Goal: Task Accomplishment & Management: Use online tool/utility

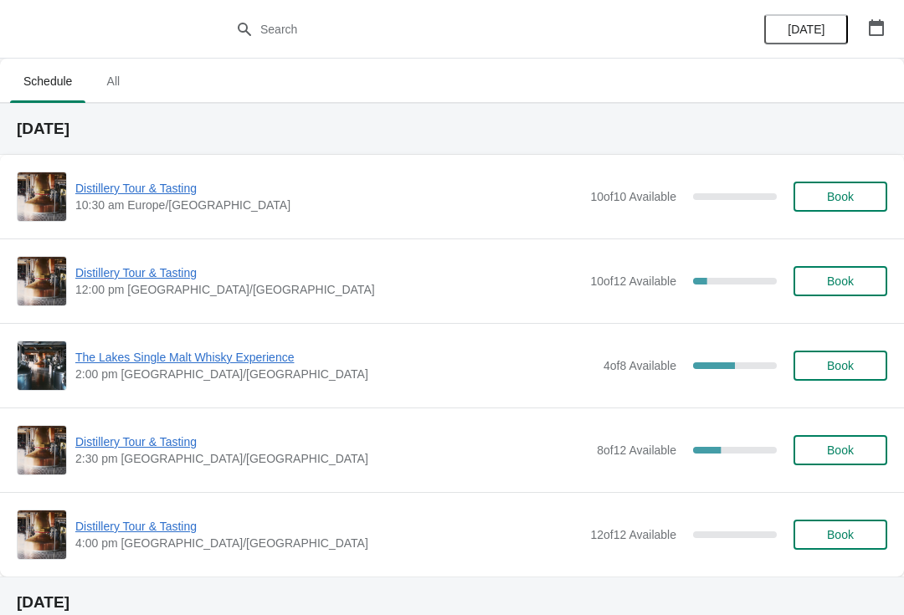
click at [879, 35] on icon "button" at bounding box center [876, 27] width 15 height 17
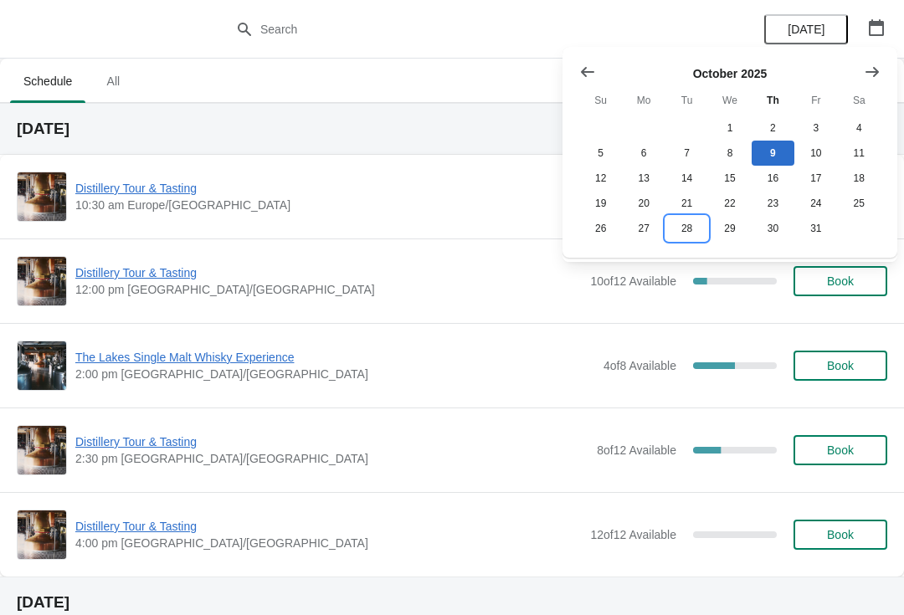
click at [702, 234] on button "28" at bounding box center [687, 228] width 43 height 25
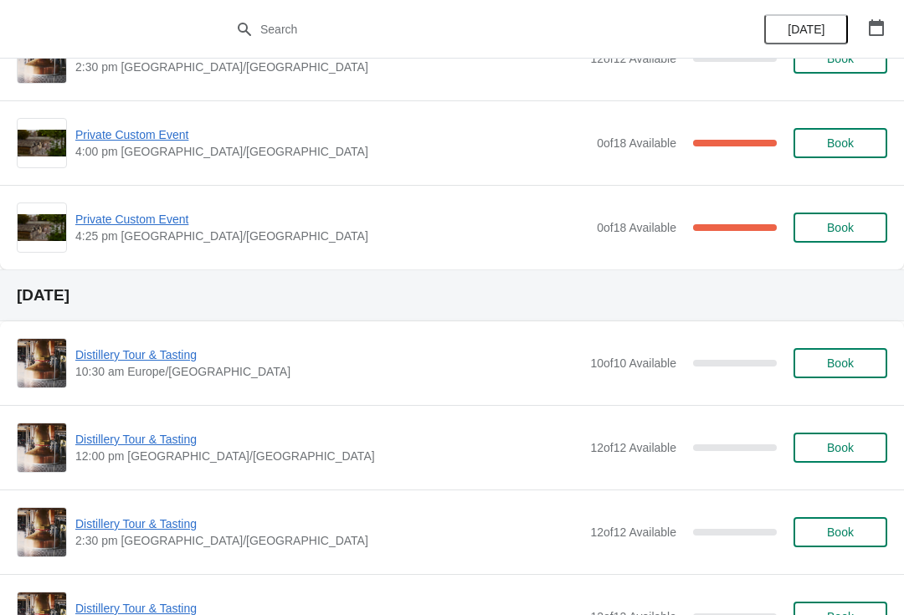
scroll to position [2080, 0]
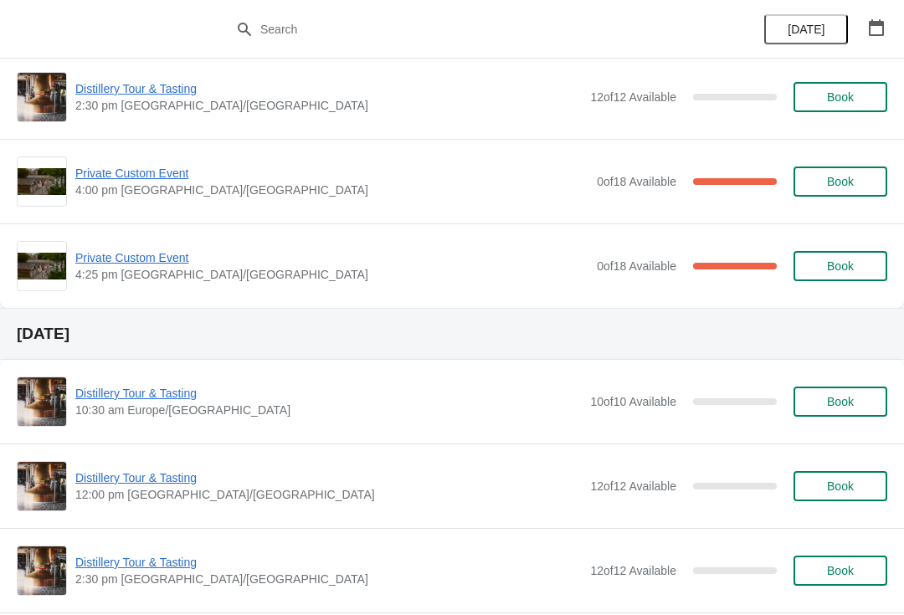
click at [869, 23] on icon "button" at bounding box center [876, 27] width 15 height 17
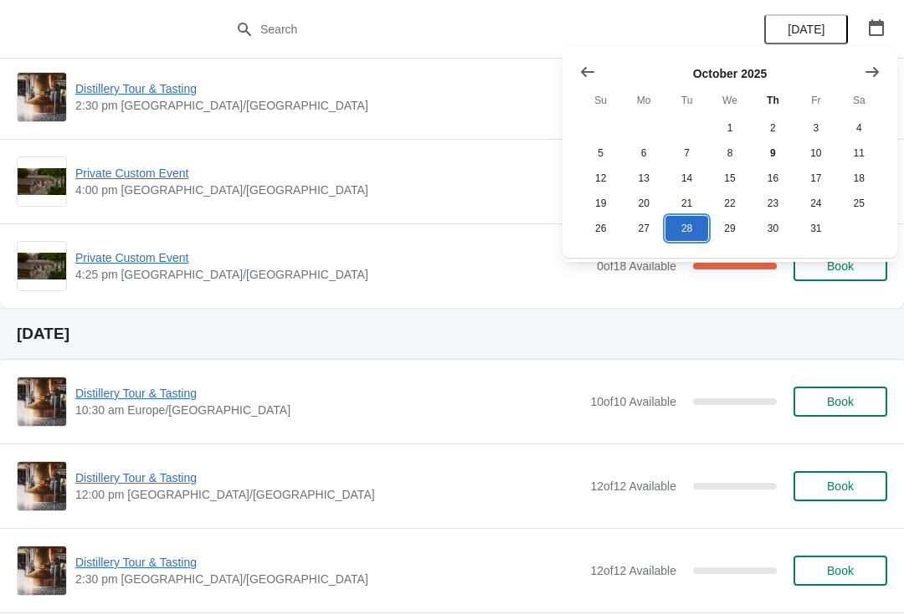
click at [689, 238] on button "28" at bounding box center [687, 228] width 43 height 25
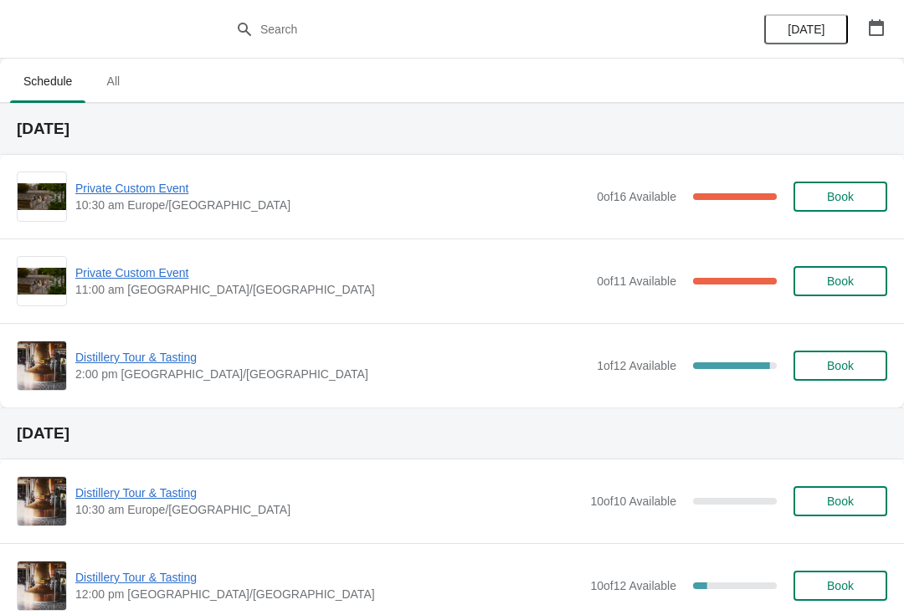
scroll to position [0, 0]
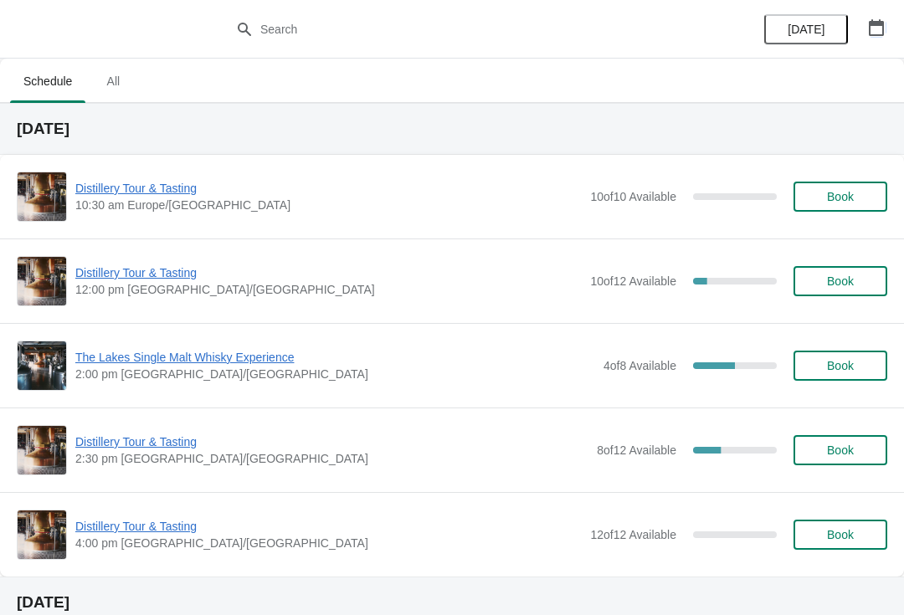
click at [883, 29] on icon "button" at bounding box center [876, 27] width 15 height 17
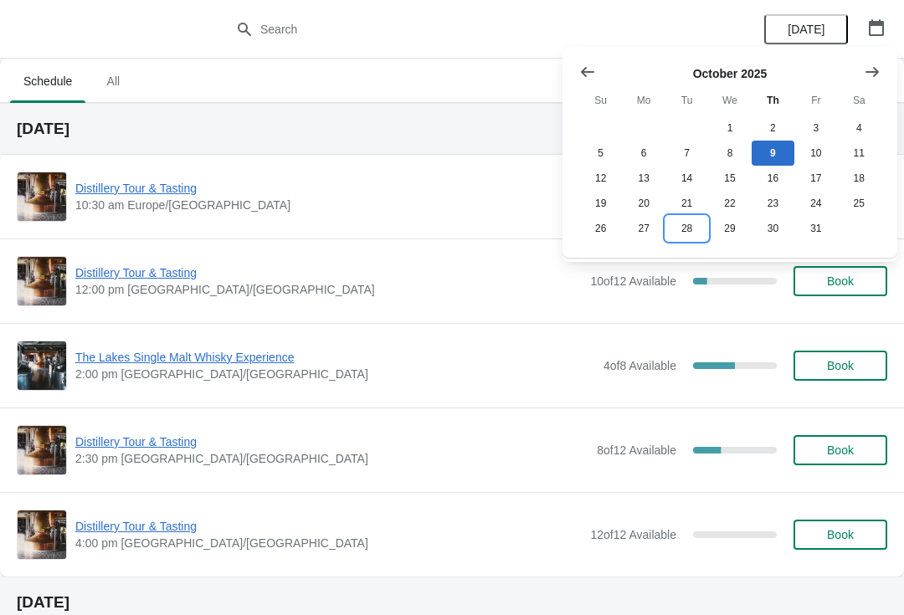
click at [683, 231] on button "28" at bounding box center [687, 228] width 43 height 25
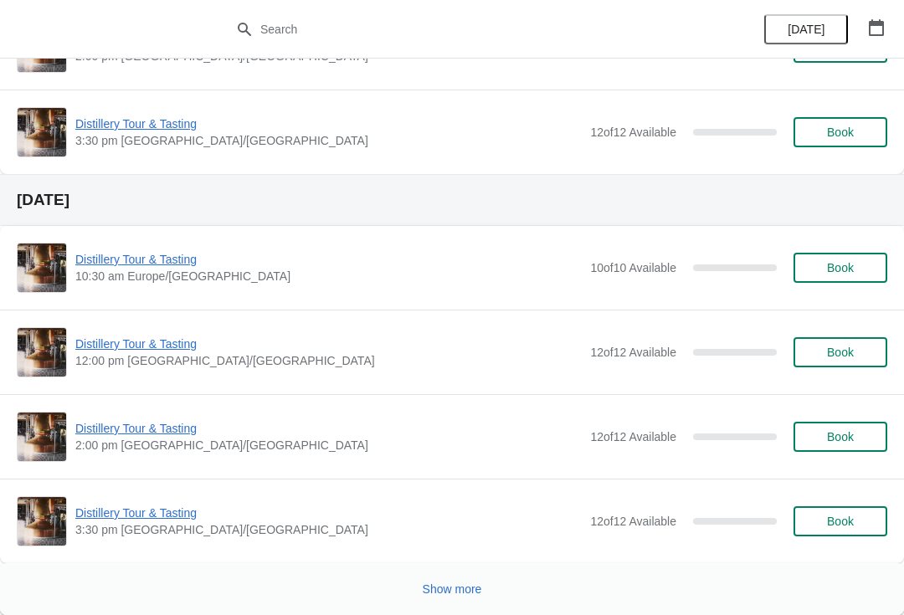
scroll to position [3077, 0]
click at [879, 24] on icon "button" at bounding box center [876, 27] width 15 height 17
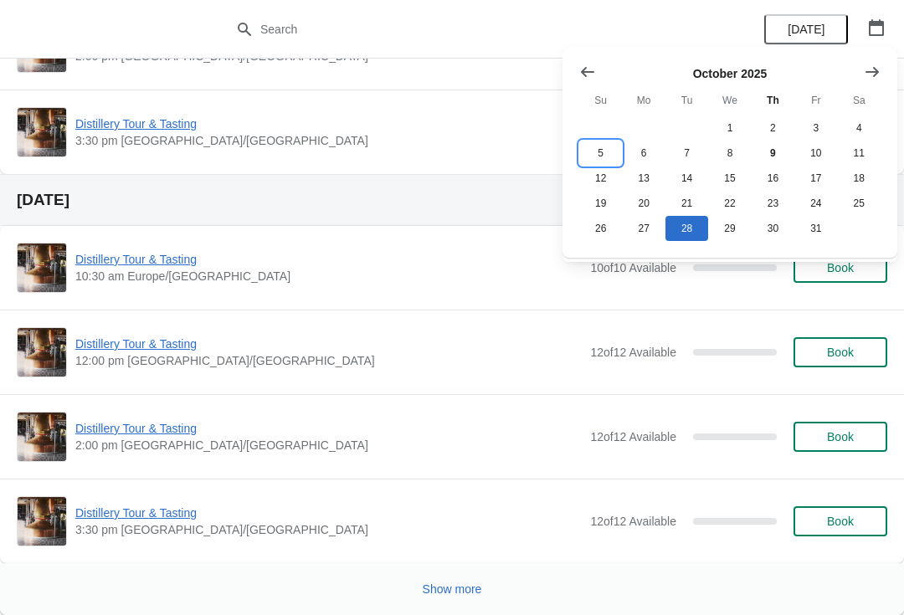
click at [595, 147] on button "5" at bounding box center [600, 153] width 43 height 25
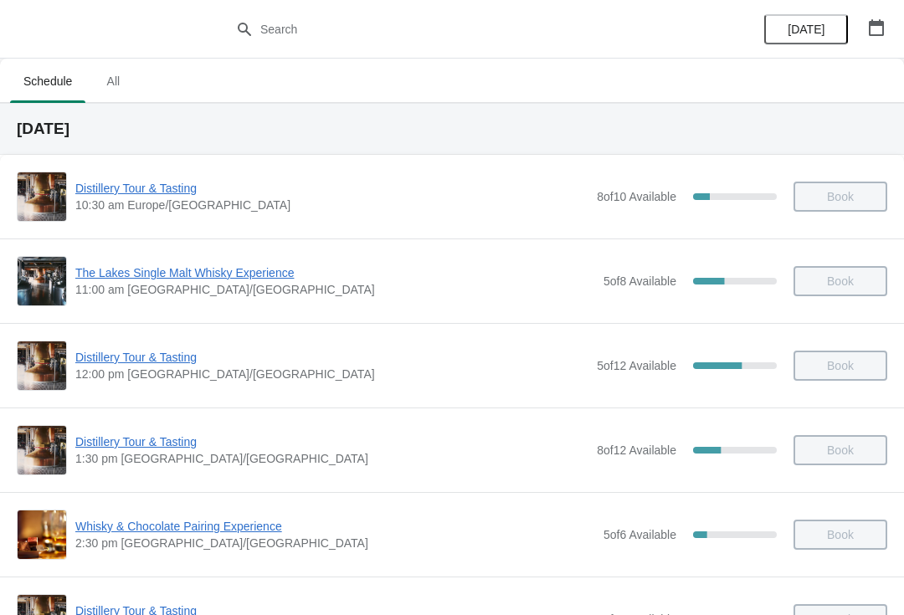
scroll to position [0, 0]
click at [886, 36] on button "button" at bounding box center [876, 28] width 30 height 30
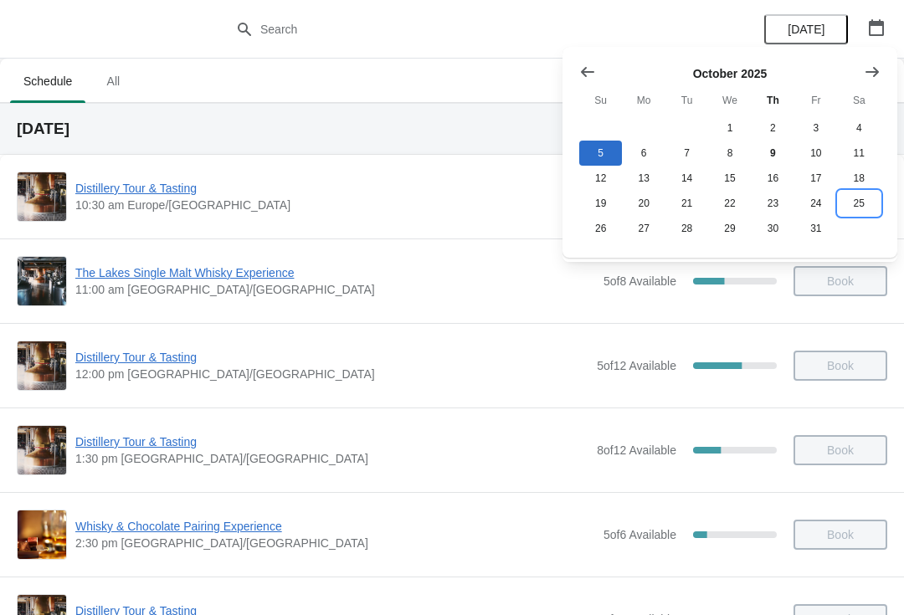
click at [865, 203] on button "25" at bounding box center [859, 203] width 43 height 25
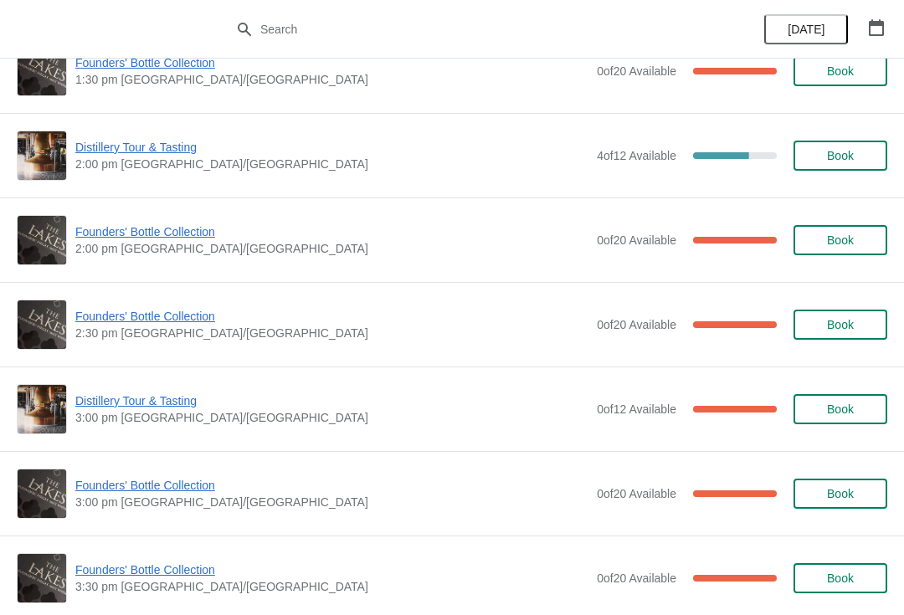
scroll to position [1055, 0]
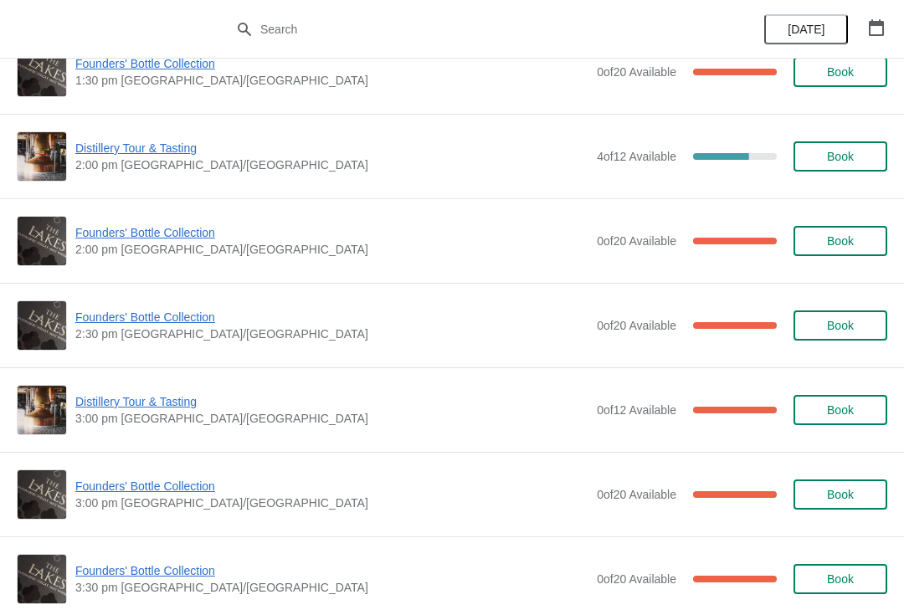
click at [185, 320] on span "Founders' Bottle Collection" at bounding box center [331, 317] width 513 height 17
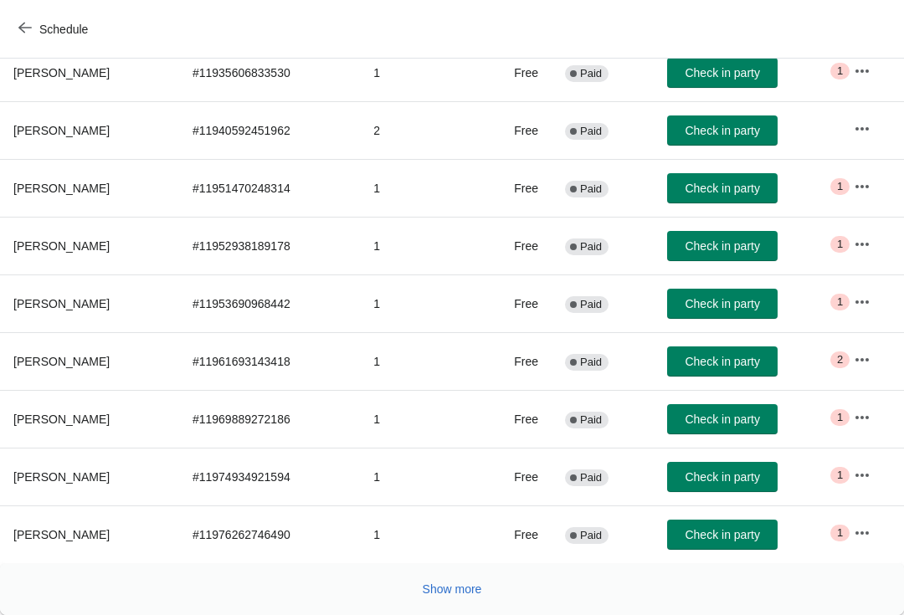
scroll to position [275, 0]
click at [447, 601] on button "Show more" at bounding box center [452, 589] width 73 height 30
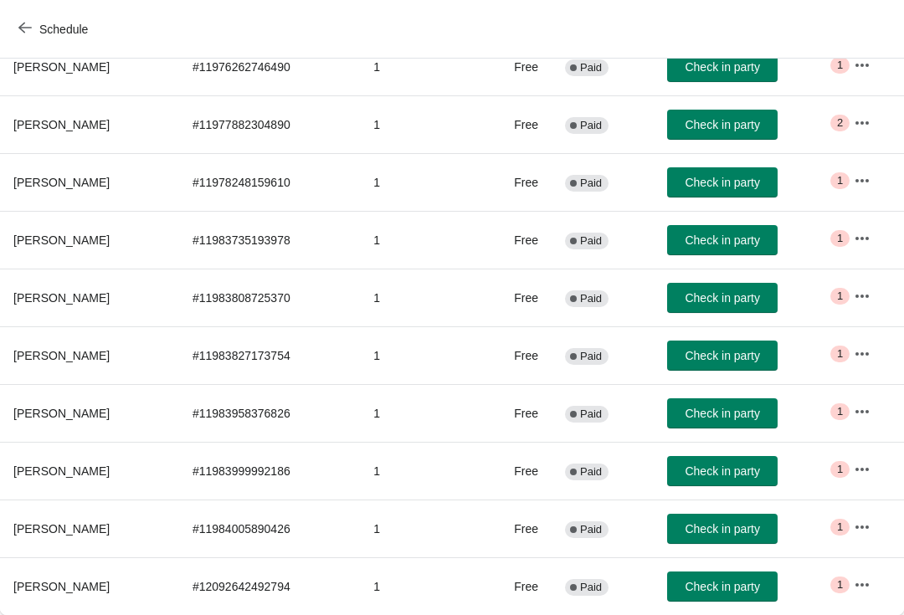
scroll to position [743, 0]
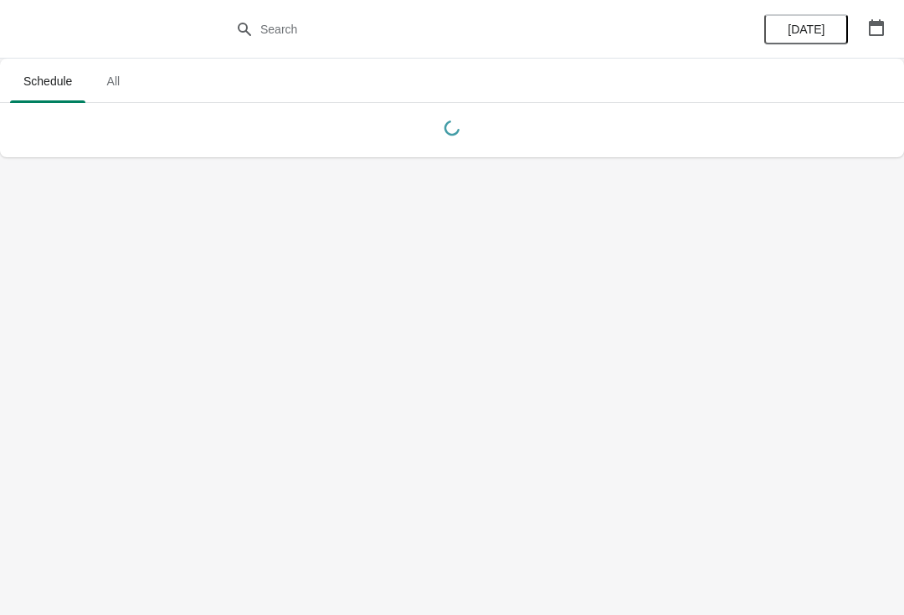
click at [878, 17] on button "button" at bounding box center [876, 28] width 30 height 30
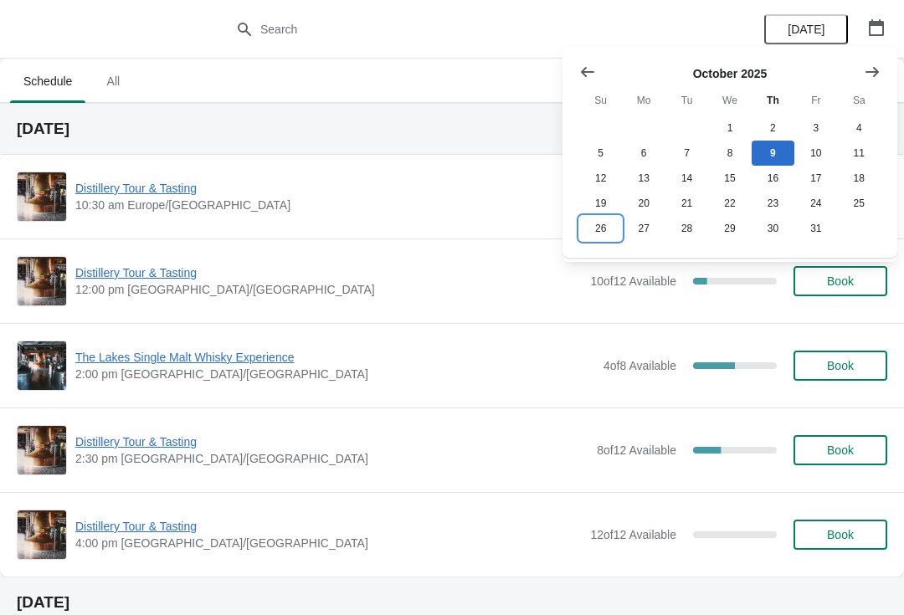
click at [590, 235] on button "26" at bounding box center [600, 228] width 43 height 25
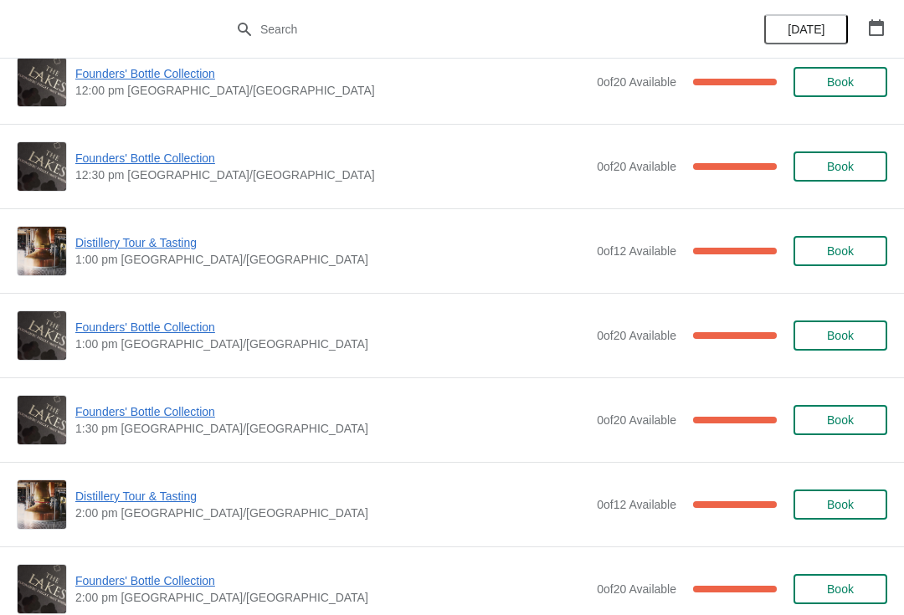
scroll to position [707, 0]
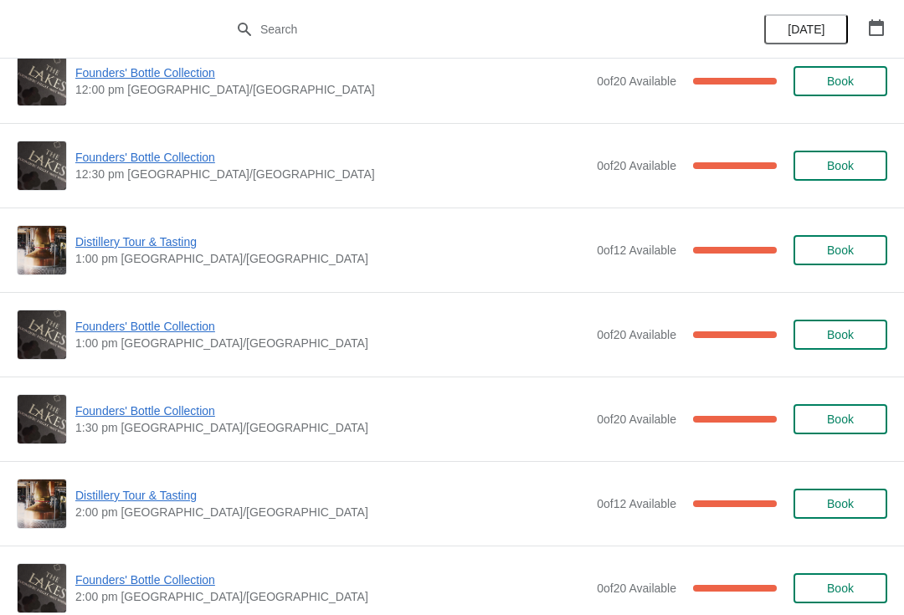
click at [152, 494] on span "Distillery Tour & Tasting" at bounding box center [331, 495] width 513 height 17
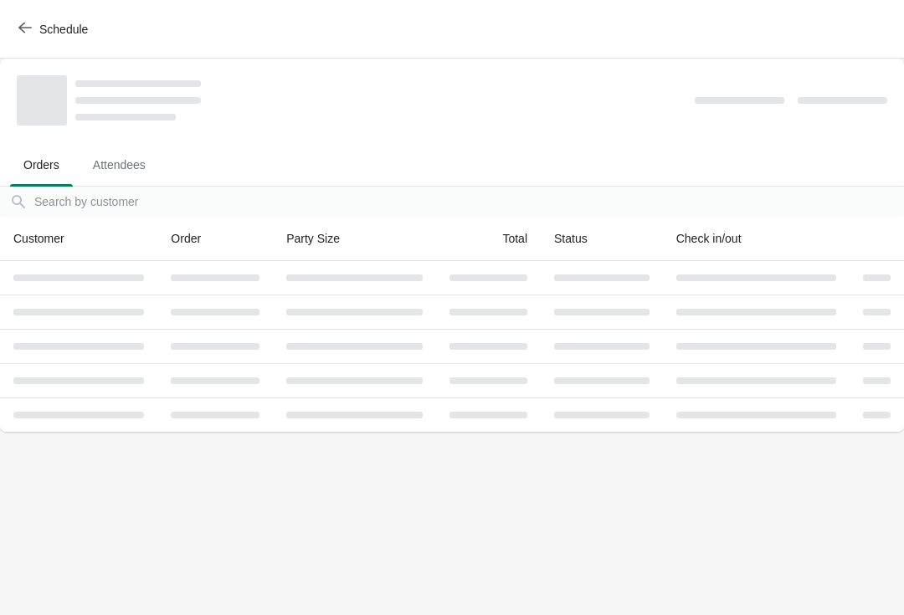
scroll to position [0, 0]
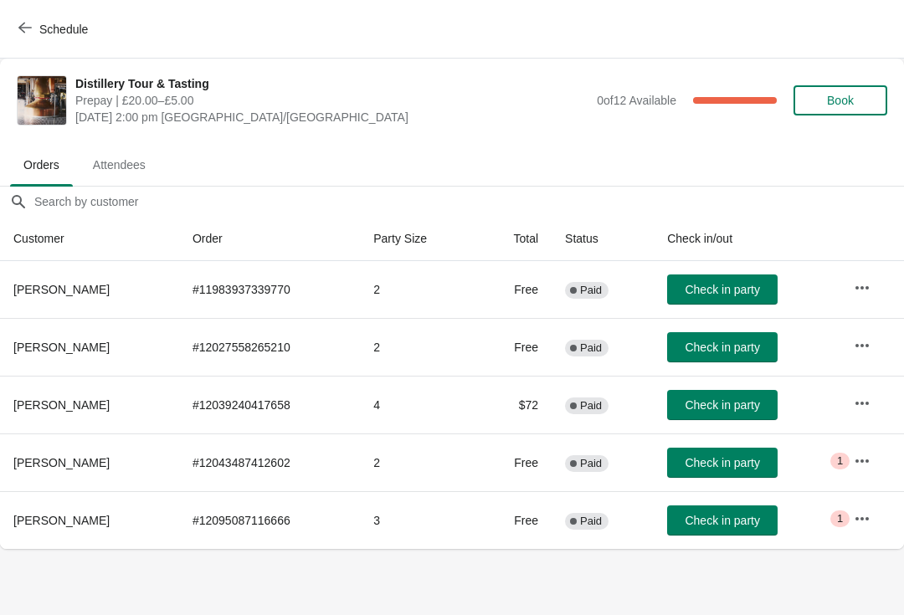
click at [40, 23] on span "Schedule" at bounding box center [63, 29] width 49 height 13
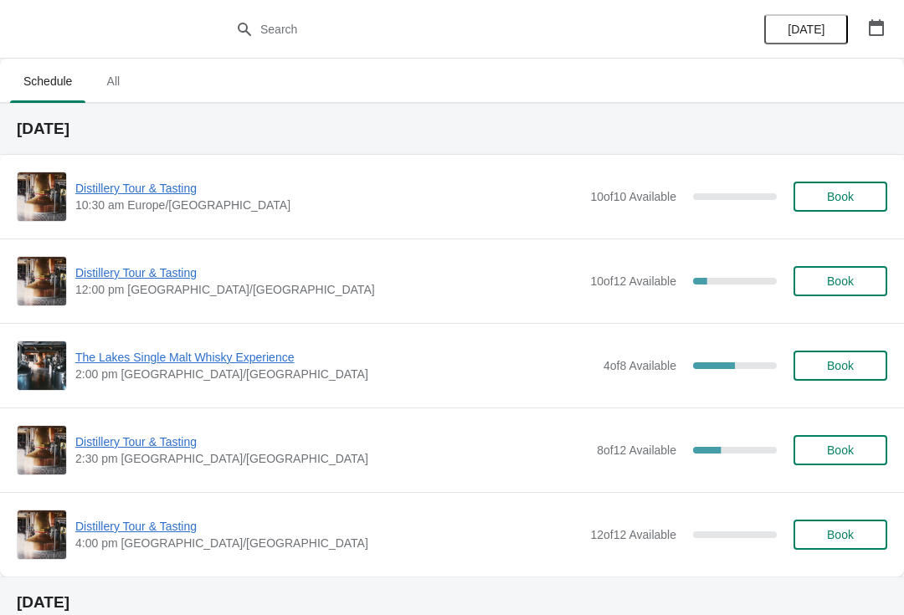
click at [891, 36] on button "button" at bounding box center [876, 28] width 30 height 30
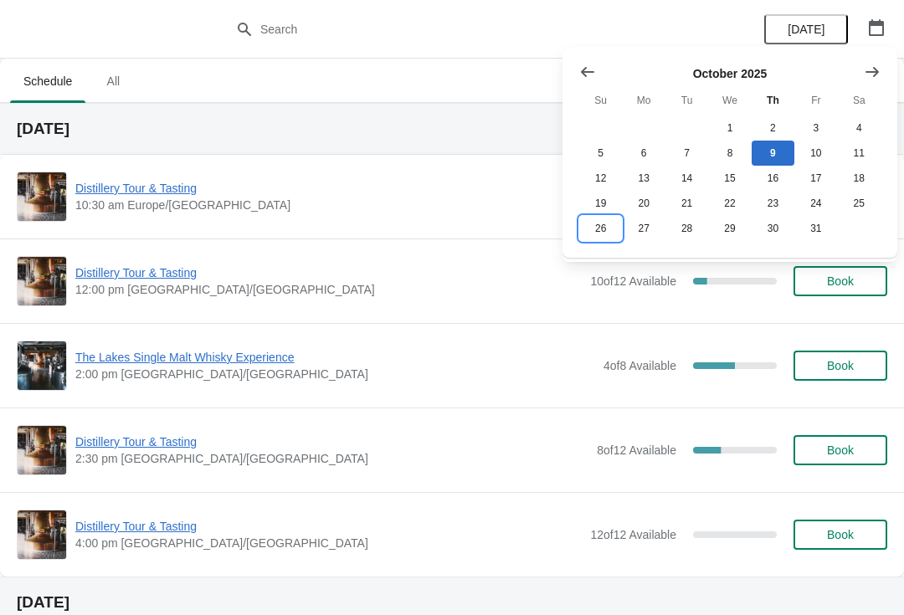
click at [593, 231] on button "26" at bounding box center [600, 228] width 43 height 25
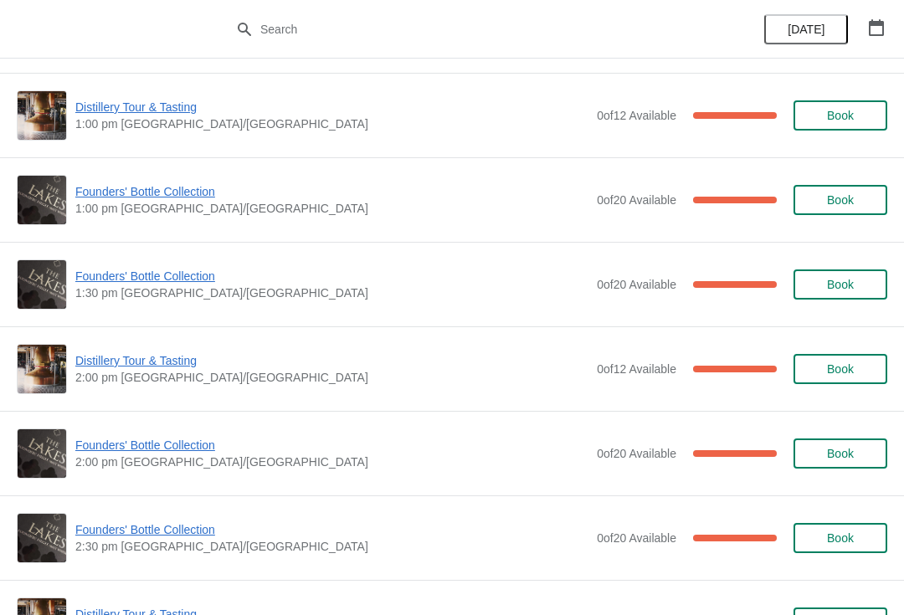
scroll to position [845, 0]
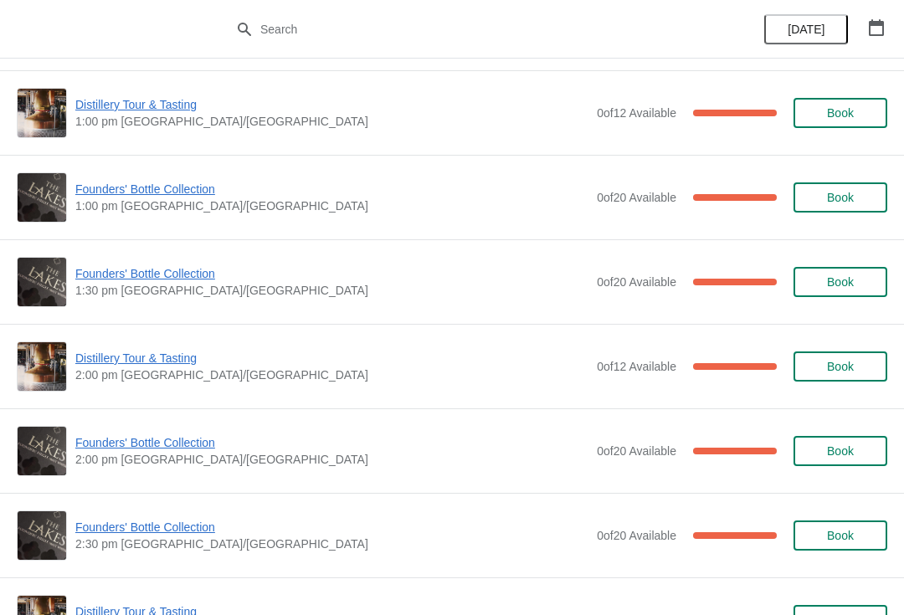
click at [167, 450] on span "Founders' Bottle Collection" at bounding box center [331, 442] width 513 height 17
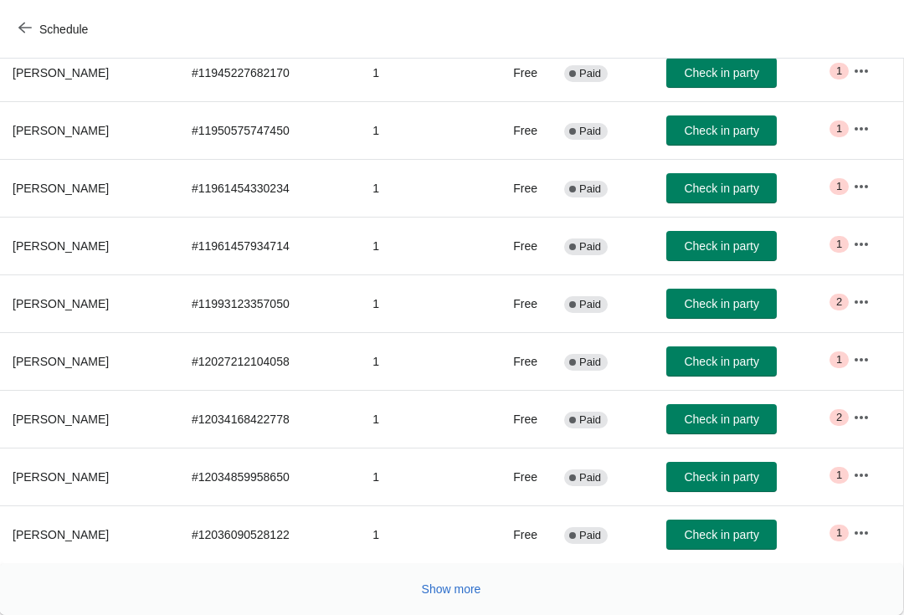
scroll to position [275, 1]
click at [447, 584] on span "Show more" at bounding box center [451, 589] width 59 height 13
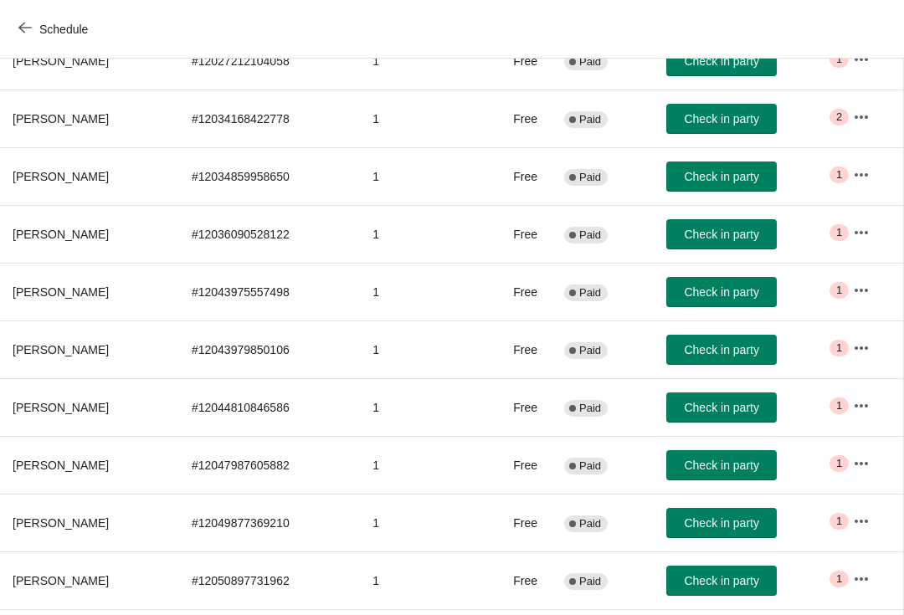
scroll to position [576, 1]
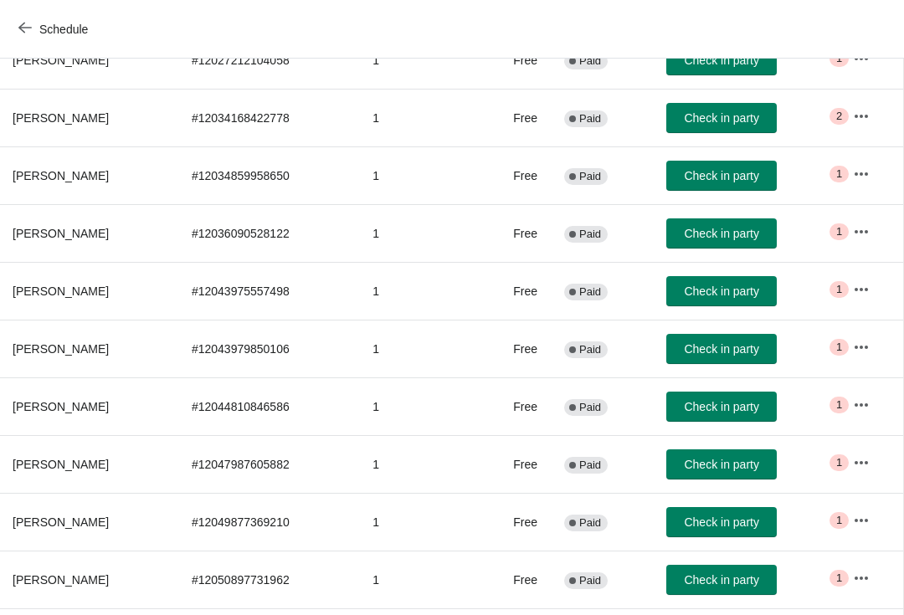
click at [857, 468] on icon "button" at bounding box center [861, 463] width 17 height 17
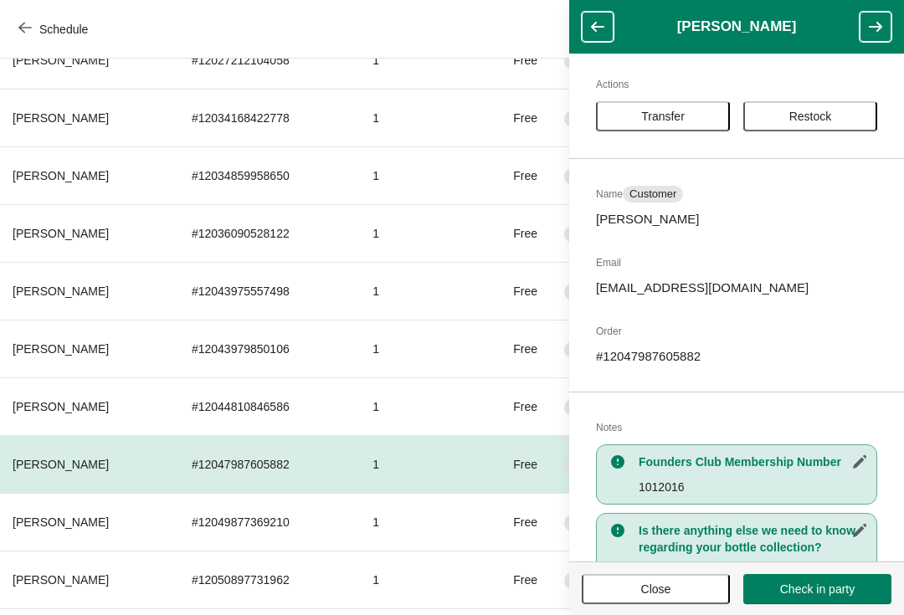
scroll to position [3, 0]
click at [657, 121] on span "Transfer" at bounding box center [663, 117] width 44 height 13
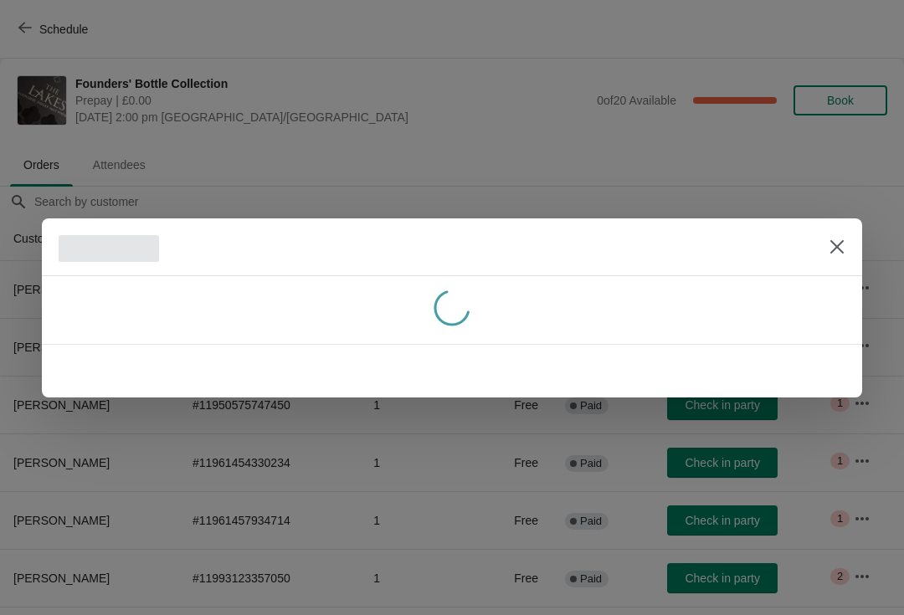
scroll to position [576, 0]
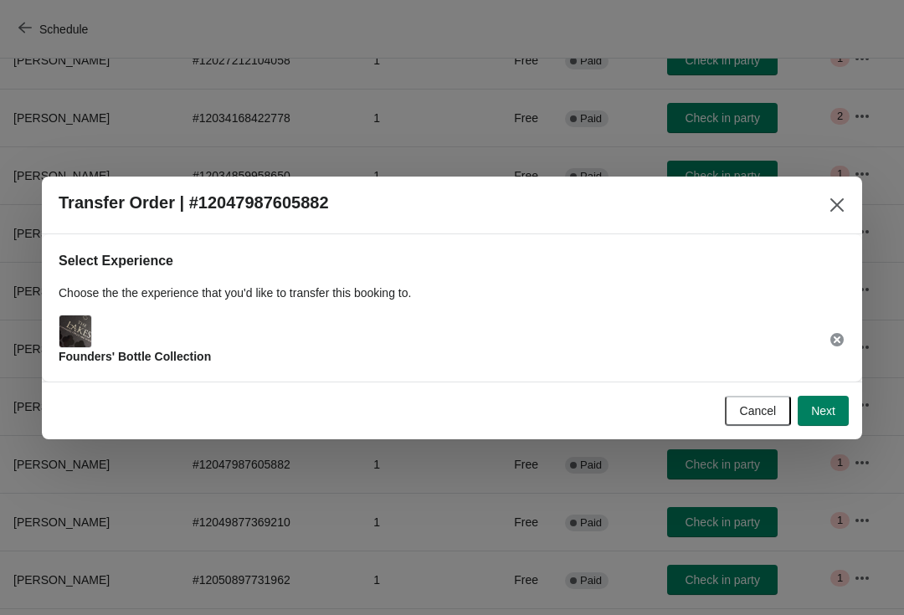
click at [841, 416] on button "Next" at bounding box center [823, 411] width 51 height 30
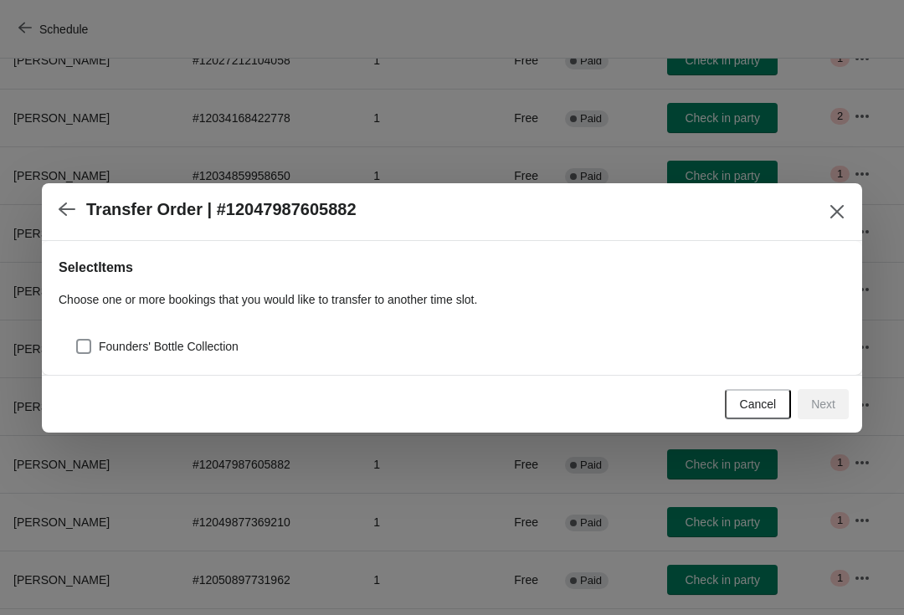
click at [82, 345] on span at bounding box center [83, 346] width 15 height 15
click at [77, 340] on input "Founders' Bottle Collection" at bounding box center [76, 339] width 1 height 1
checkbox input "true"
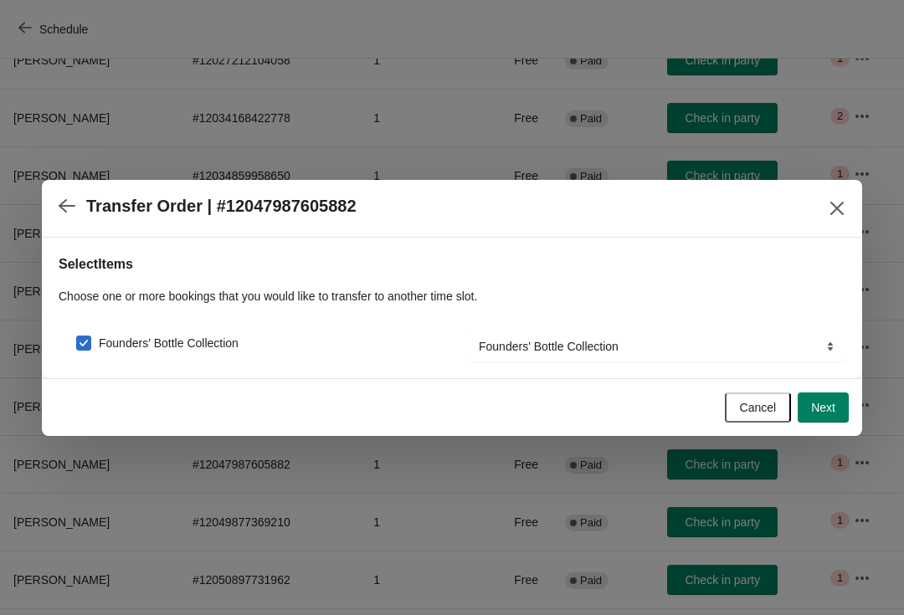
click at [839, 409] on button "Next" at bounding box center [823, 408] width 51 height 30
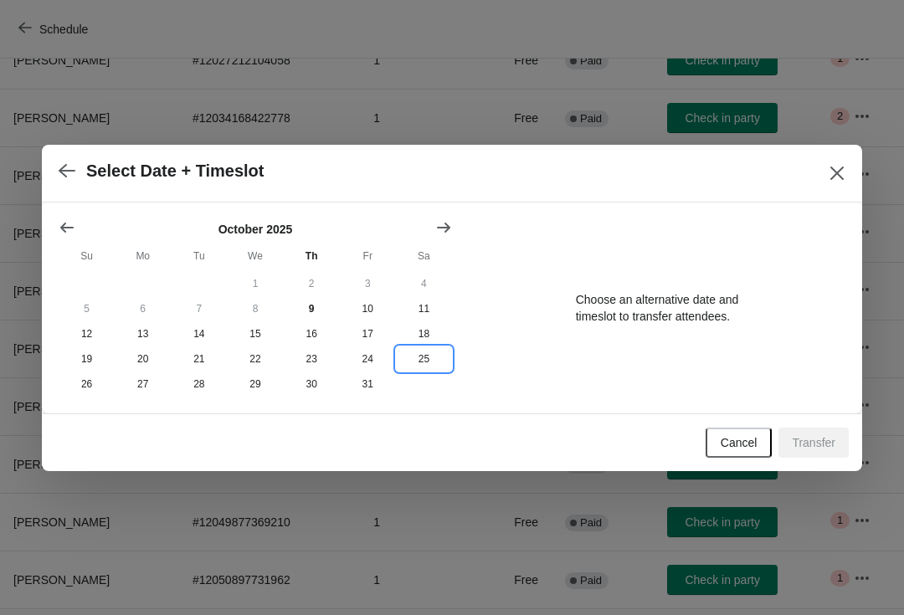
click at [434, 359] on button "25" at bounding box center [424, 359] width 56 height 25
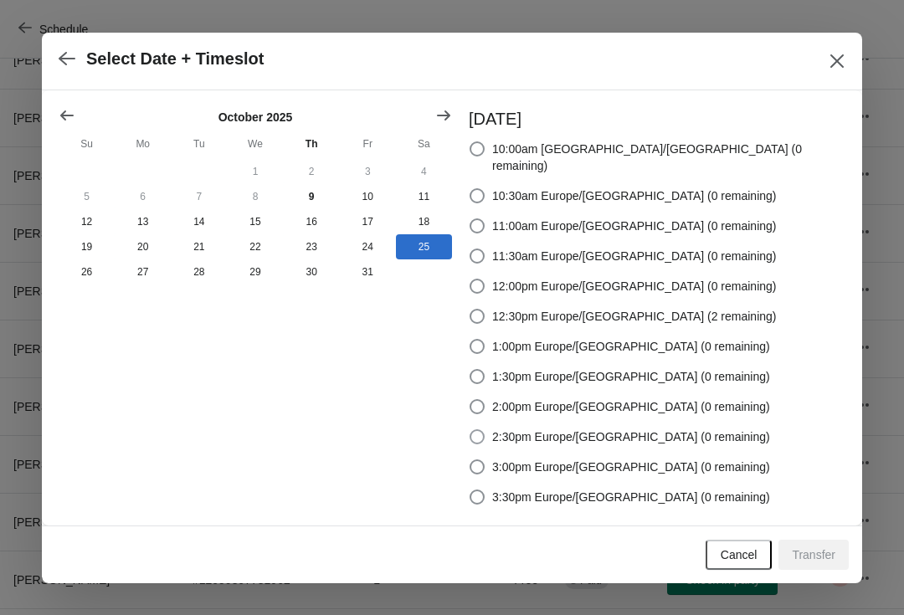
click at [485, 429] on span at bounding box center [477, 436] width 15 height 15
click at [470, 429] on input "2:30pm Europe/[GEOGRAPHIC_DATA] (0 remaining)" at bounding box center [470, 429] width 1 height 1
radio input "true"
click at [831, 548] on span "Transfer" at bounding box center [814, 554] width 44 height 13
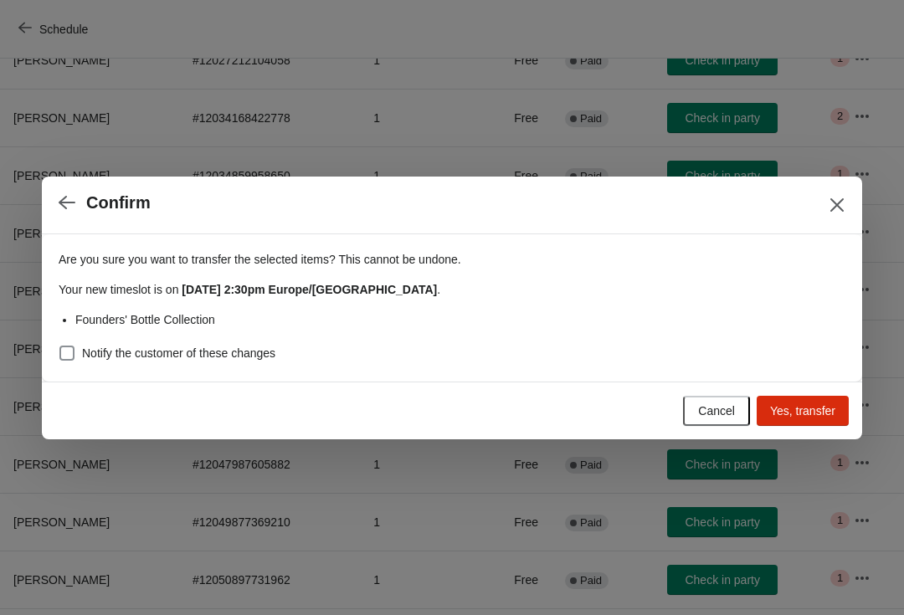
click at [62, 355] on span at bounding box center [66, 353] width 15 height 15
click at [60, 347] on input "Notify the customer of these changes" at bounding box center [59, 346] width 1 height 1
checkbox input "true"
click at [815, 414] on span "Yes, transfer" at bounding box center [802, 410] width 65 height 13
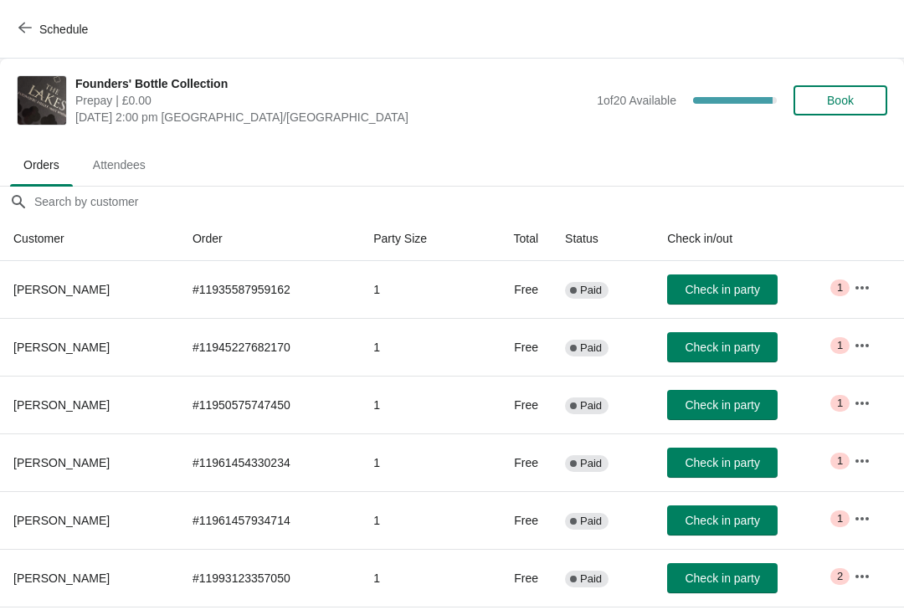
scroll to position [275, 0]
